Goal: Navigation & Orientation: Find specific page/section

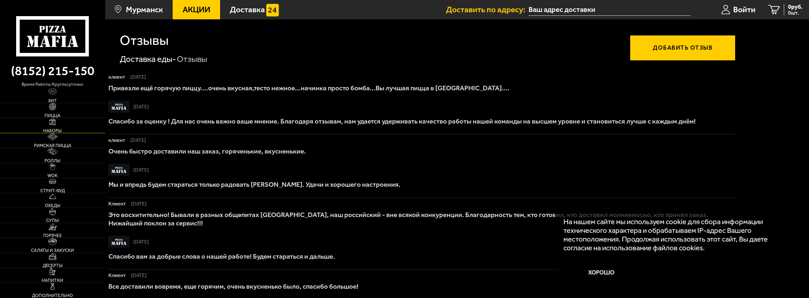
click at [54, 126] on link "Наборы" at bounding box center [52, 125] width 105 height 15
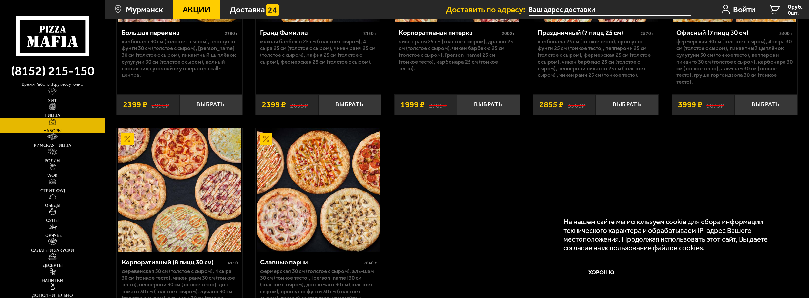
scroll to position [1579, 0]
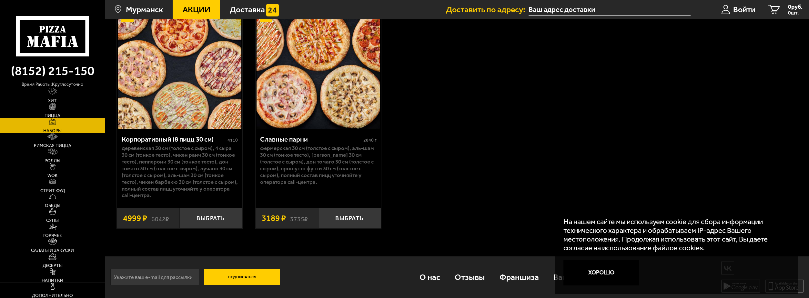
click at [53, 139] on img at bounding box center [52, 136] width 11 height 7
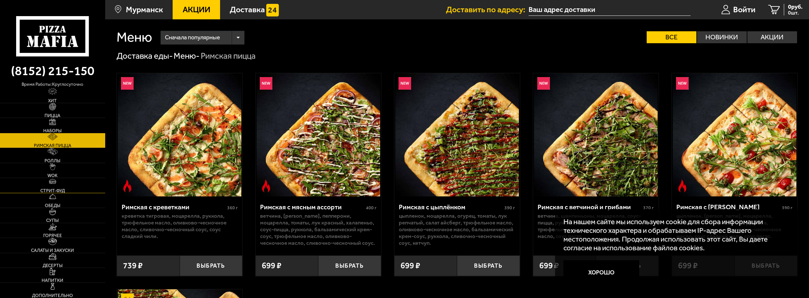
click at [54, 185] on img at bounding box center [52, 181] width 7 height 7
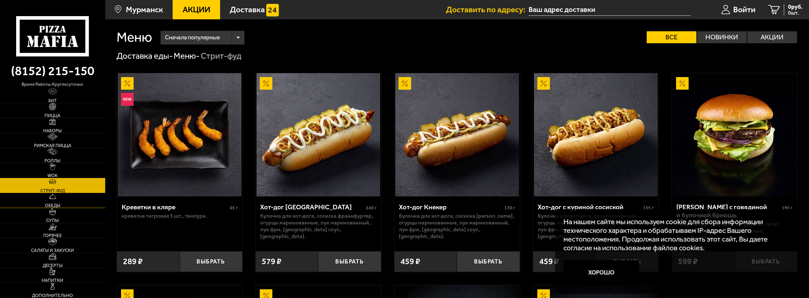
click at [55, 201] on link "Обеды" at bounding box center [52, 200] width 105 height 15
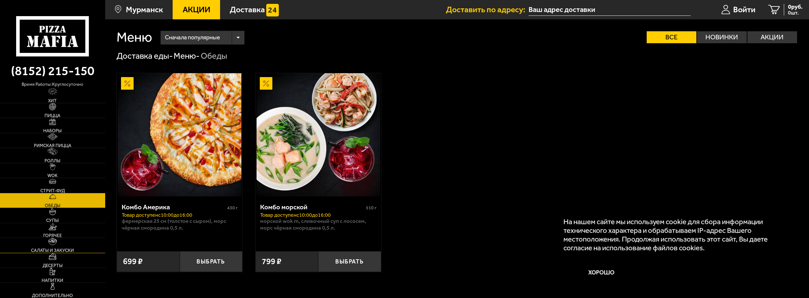
click at [58, 246] on link "Салаты и закуски" at bounding box center [52, 245] width 105 height 15
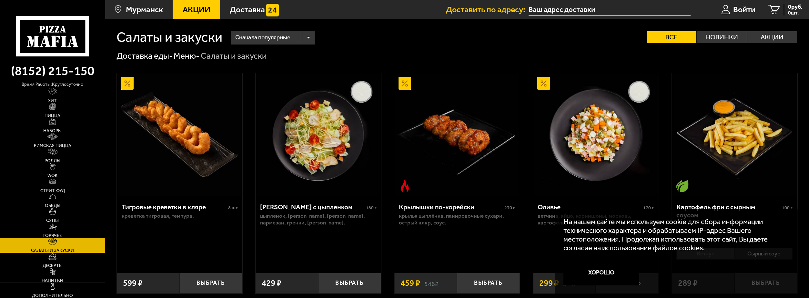
click at [55, 229] on img at bounding box center [52, 226] width 8 height 7
